Goal: Navigation & Orientation: Understand site structure

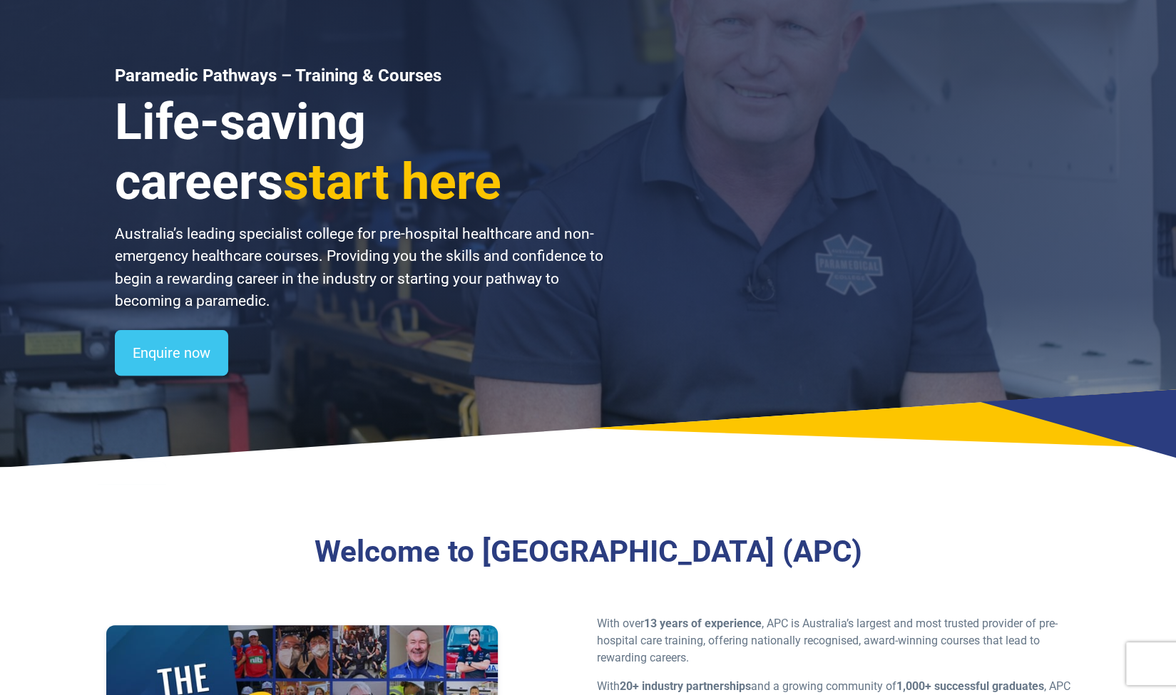
scroll to position [571, 0]
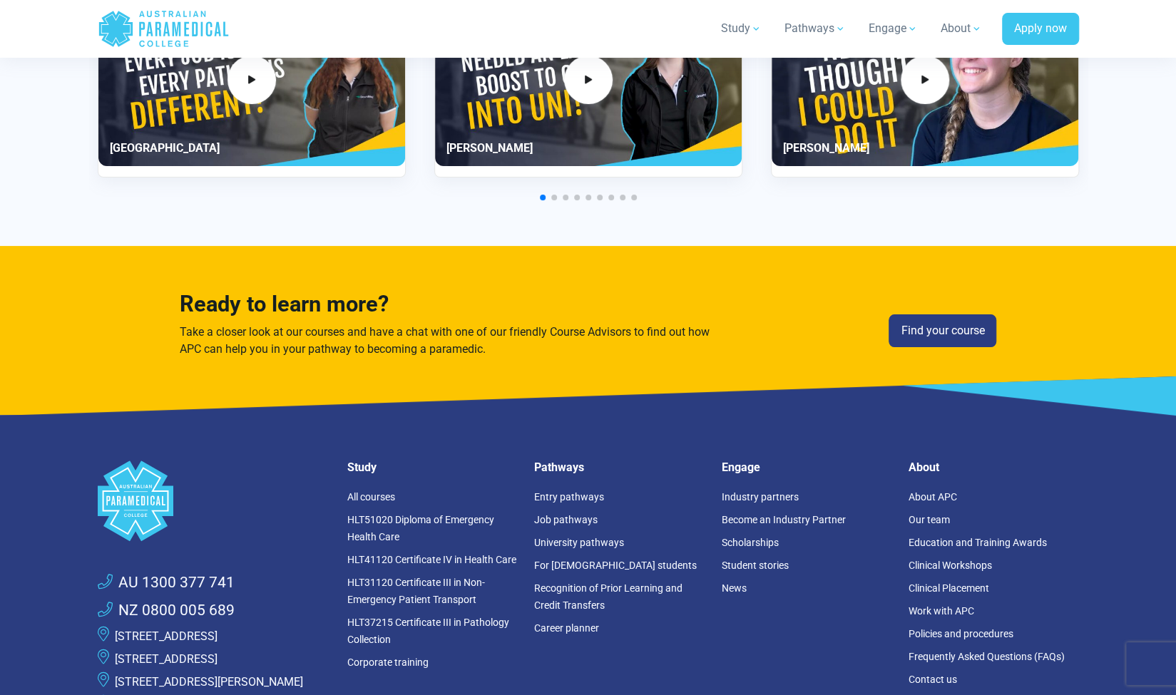
scroll to position [3926, 0]
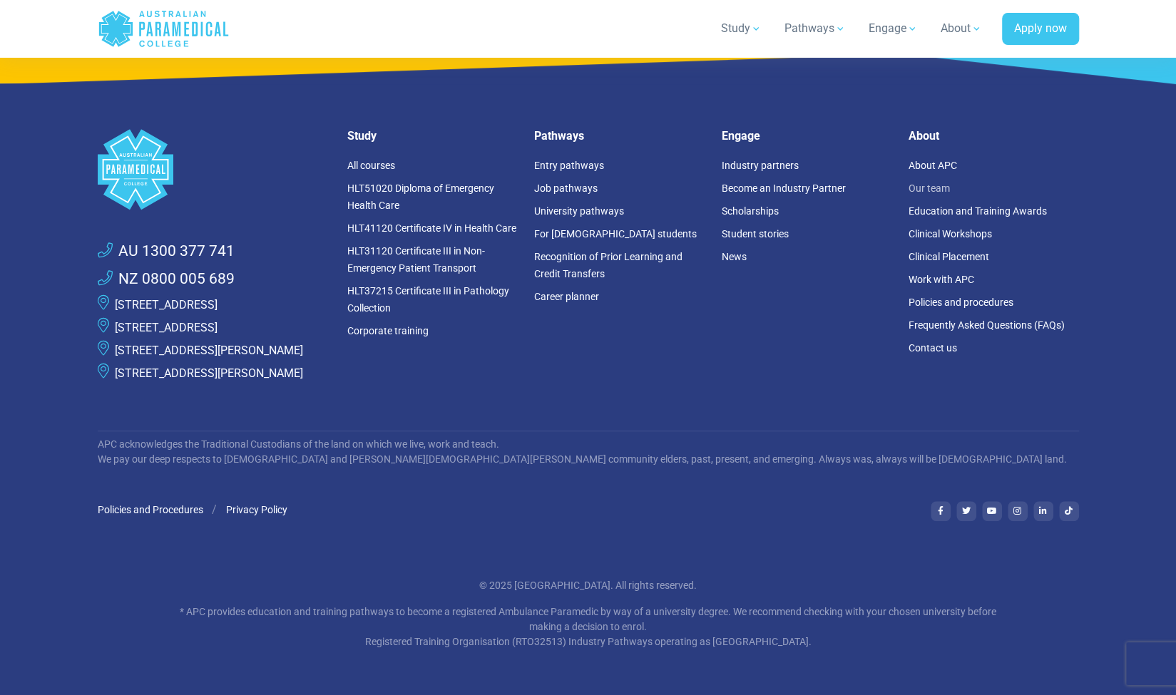
click at [917, 183] on link "Our team" at bounding box center [929, 188] width 41 height 11
click at [769, 160] on link "Industry partners" at bounding box center [760, 165] width 77 height 11
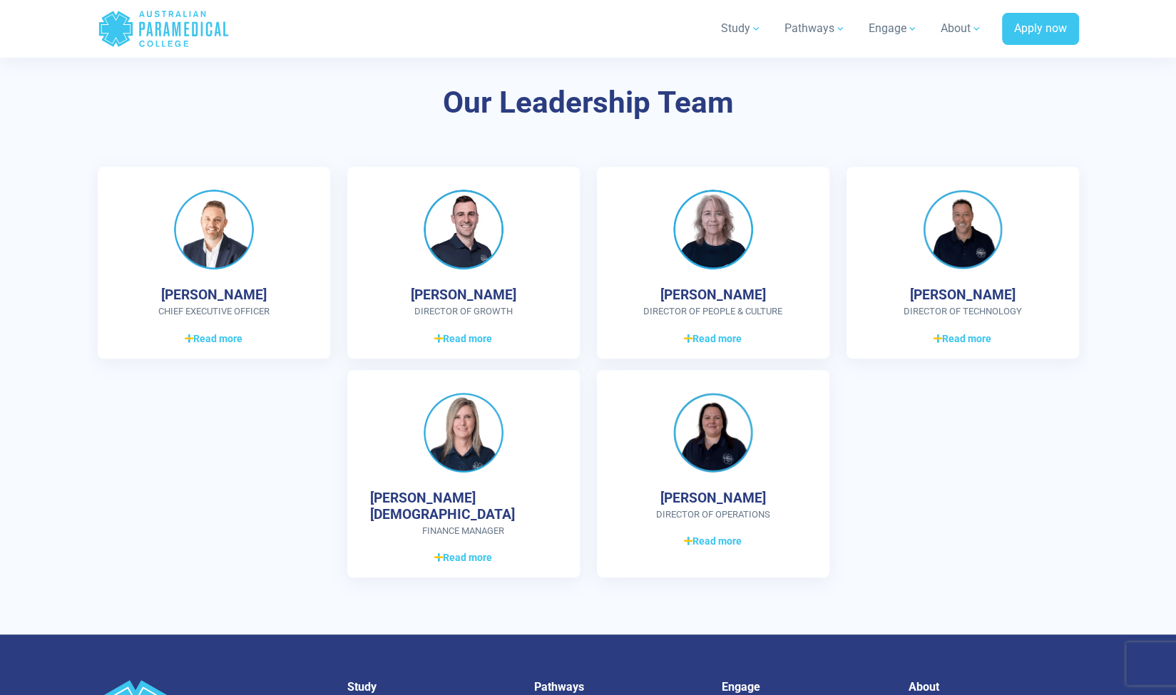
scroll to position [3780, 0]
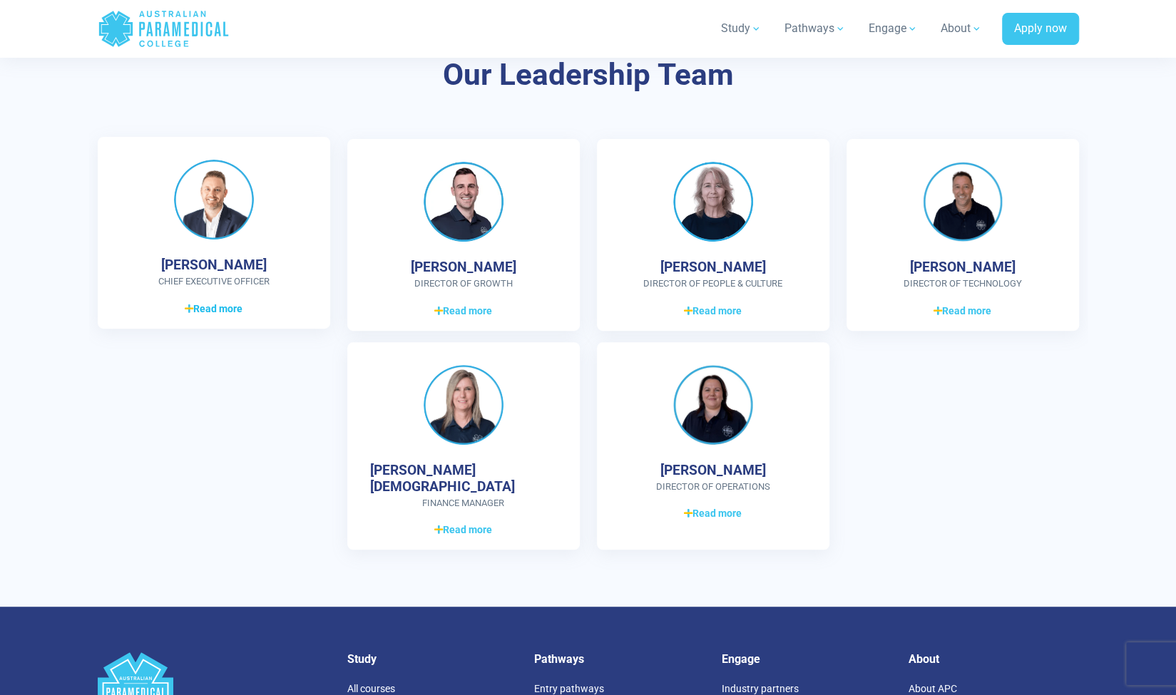
click at [227, 310] on span "Read more" at bounding box center [214, 309] width 58 height 15
